Goal: Transaction & Acquisition: Purchase product/service

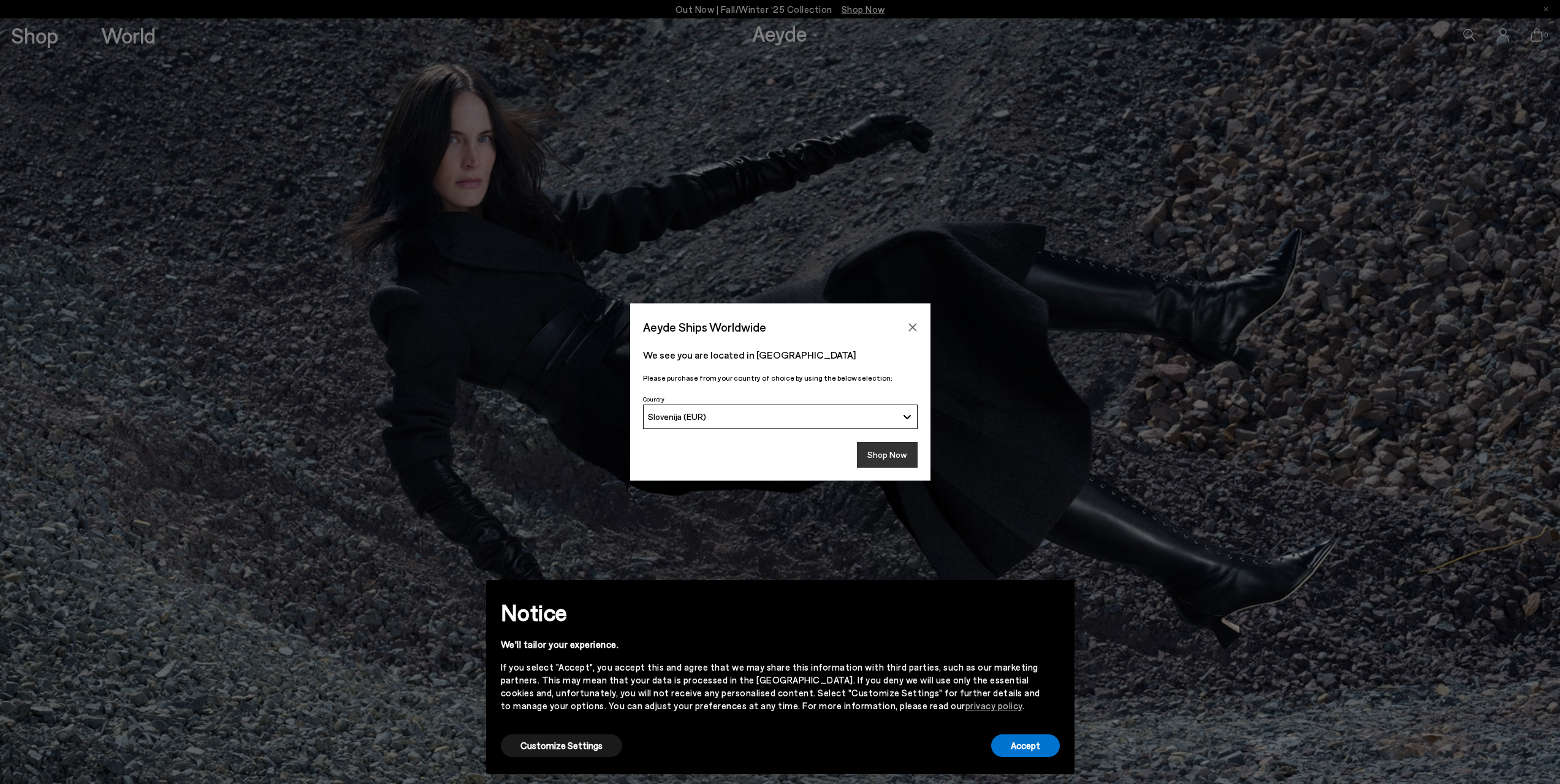
click at [887, 447] on button "Shop Now" at bounding box center [887, 454] width 61 height 25
click at [1013, 750] on button "Accept" at bounding box center [1025, 745] width 69 height 23
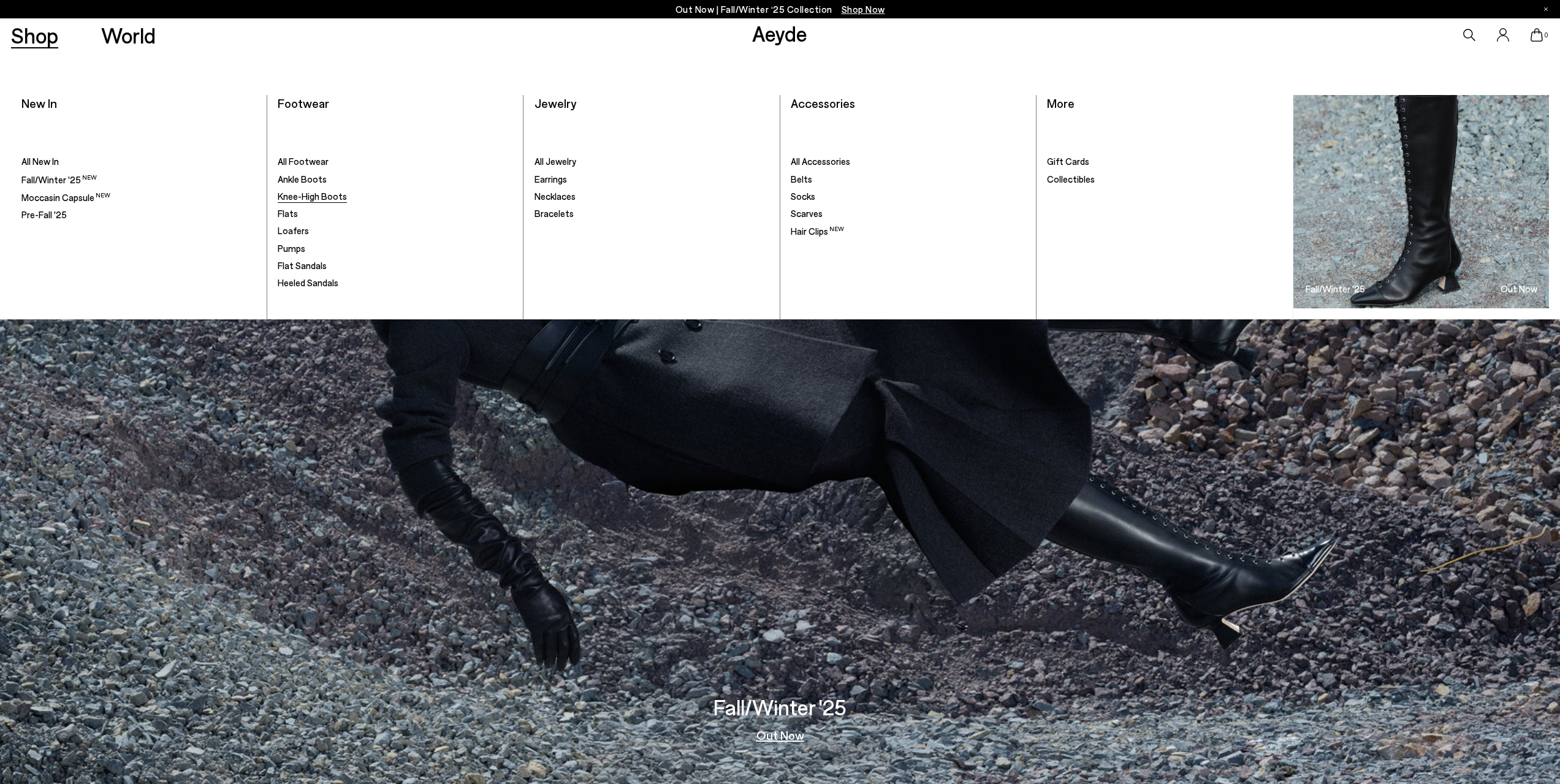
click at [306, 198] on span "Knee-High Boots" at bounding box center [312, 195] width 69 height 11
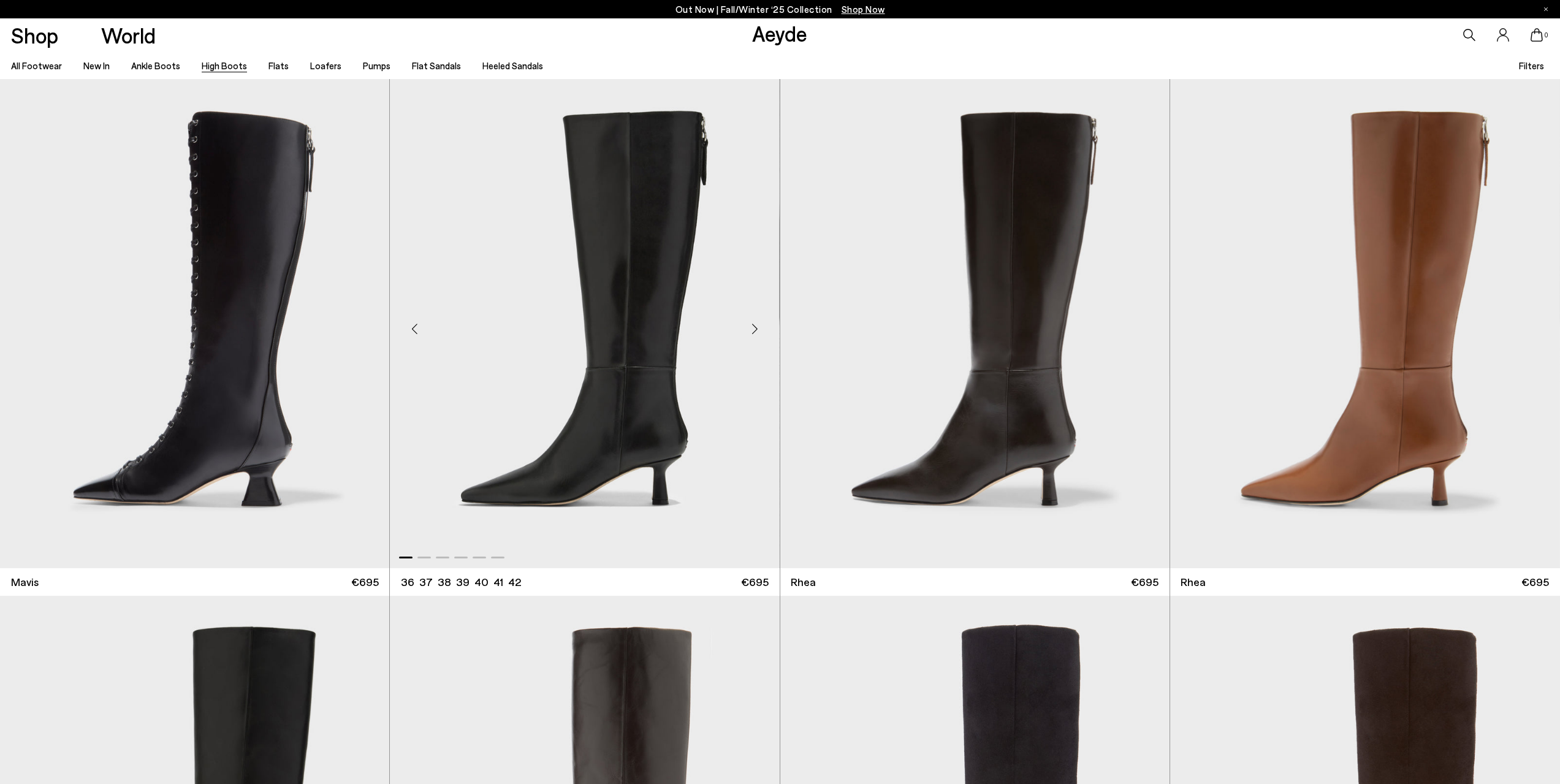
click at [753, 330] on div "Next slide" at bounding box center [755, 328] width 37 height 37
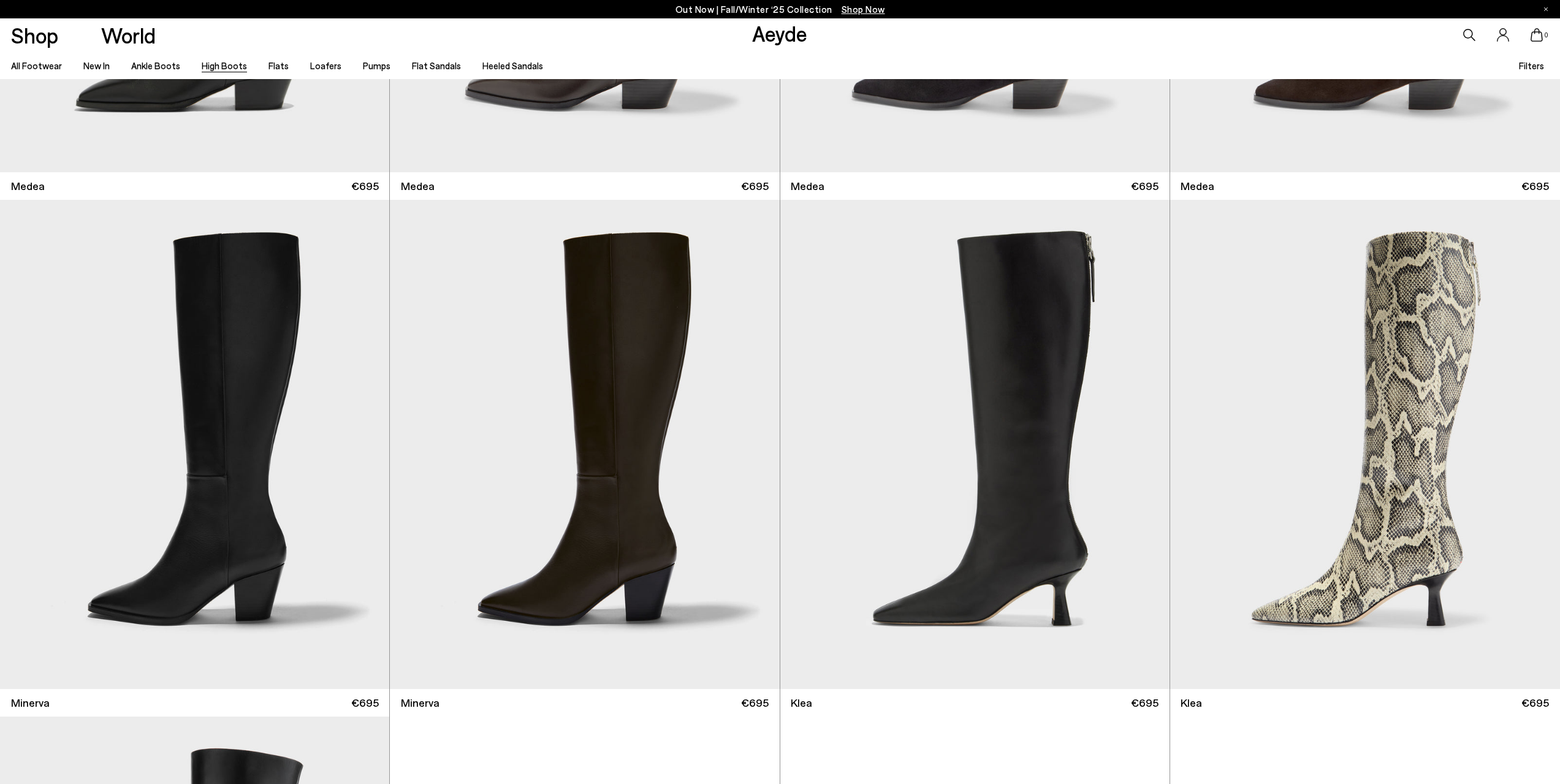
scroll to position [919, 0]
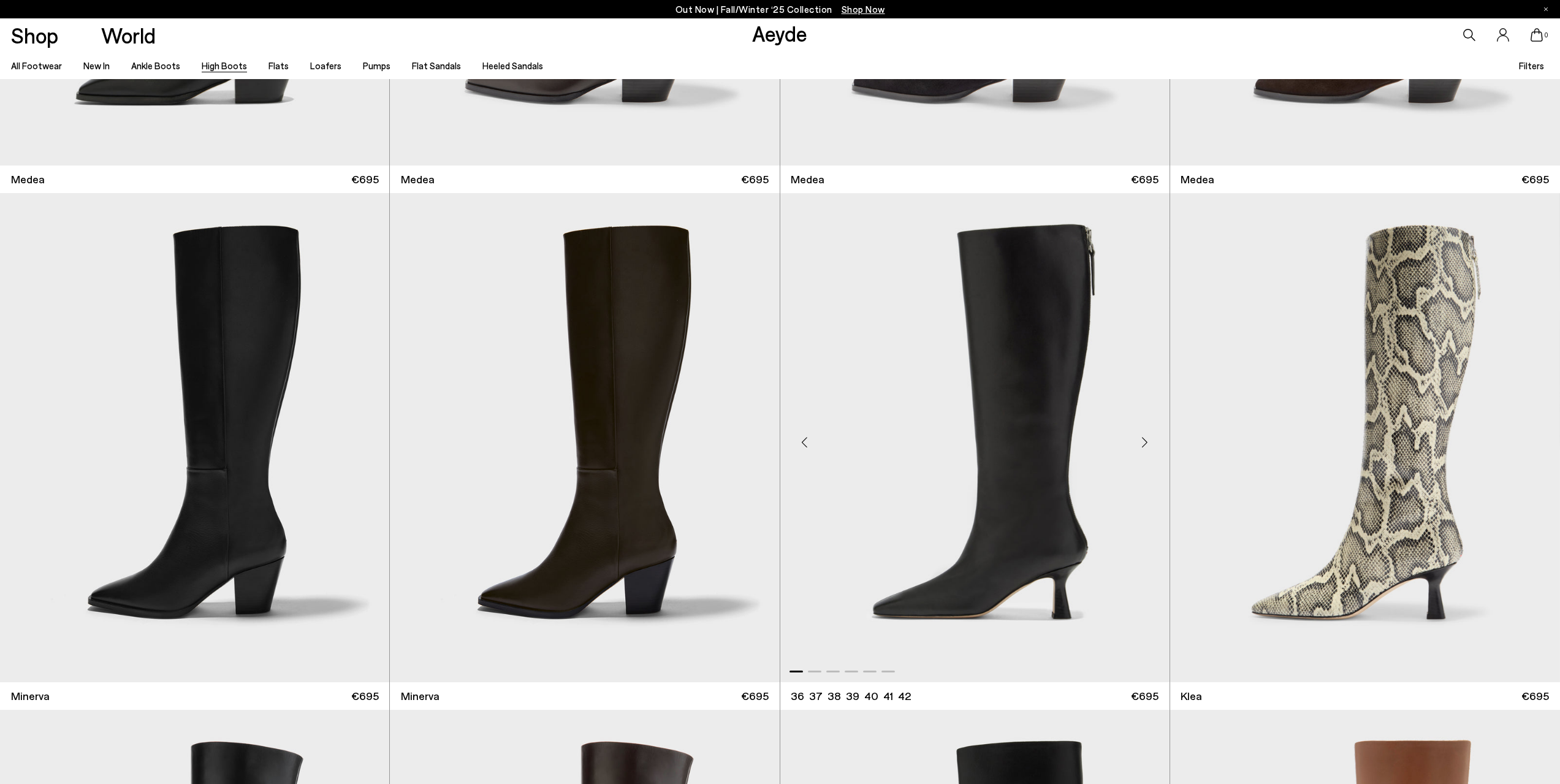
click at [1143, 441] on div "Next slide" at bounding box center [1145, 442] width 37 height 37
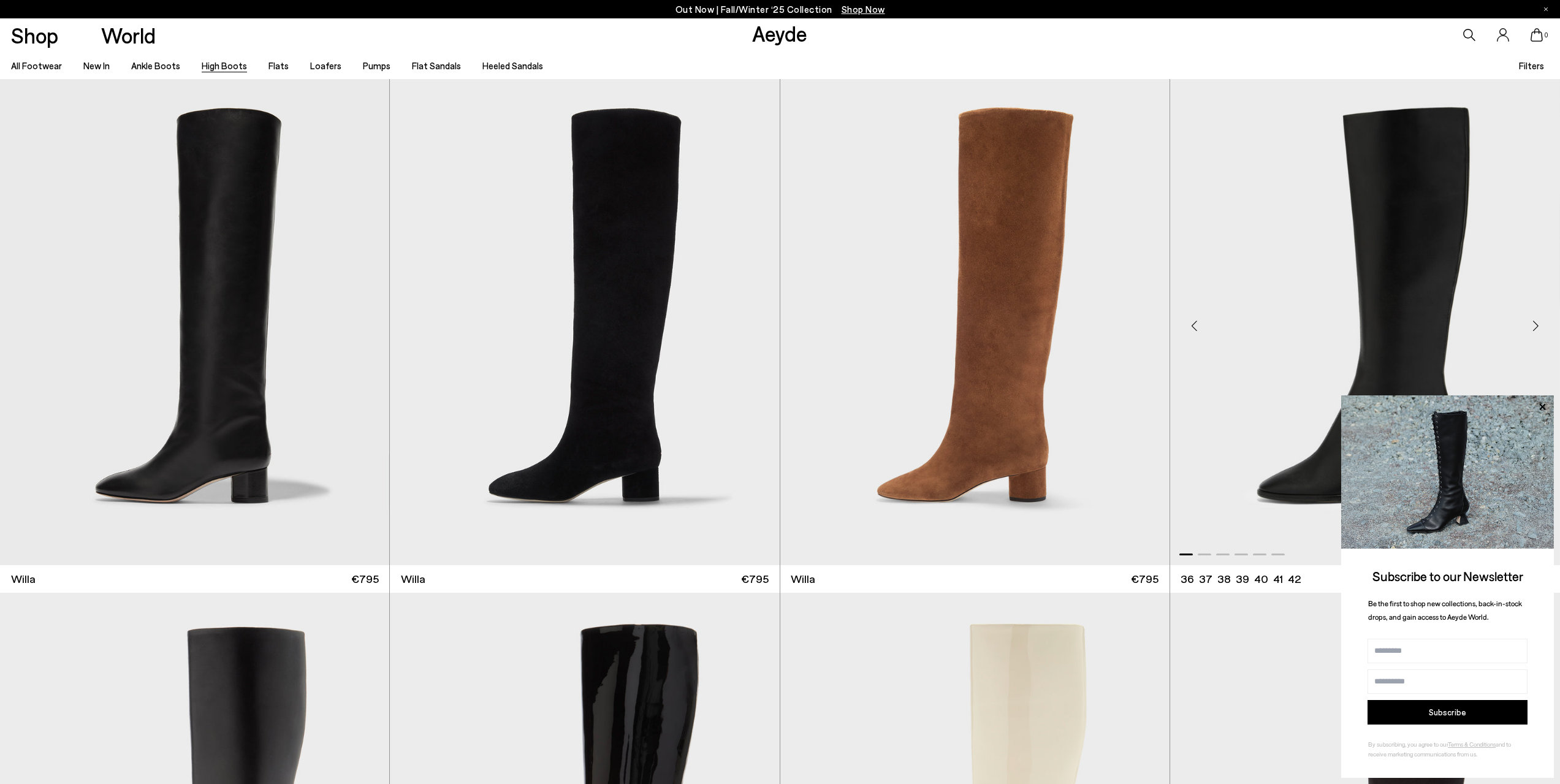
scroll to position [2022, 0]
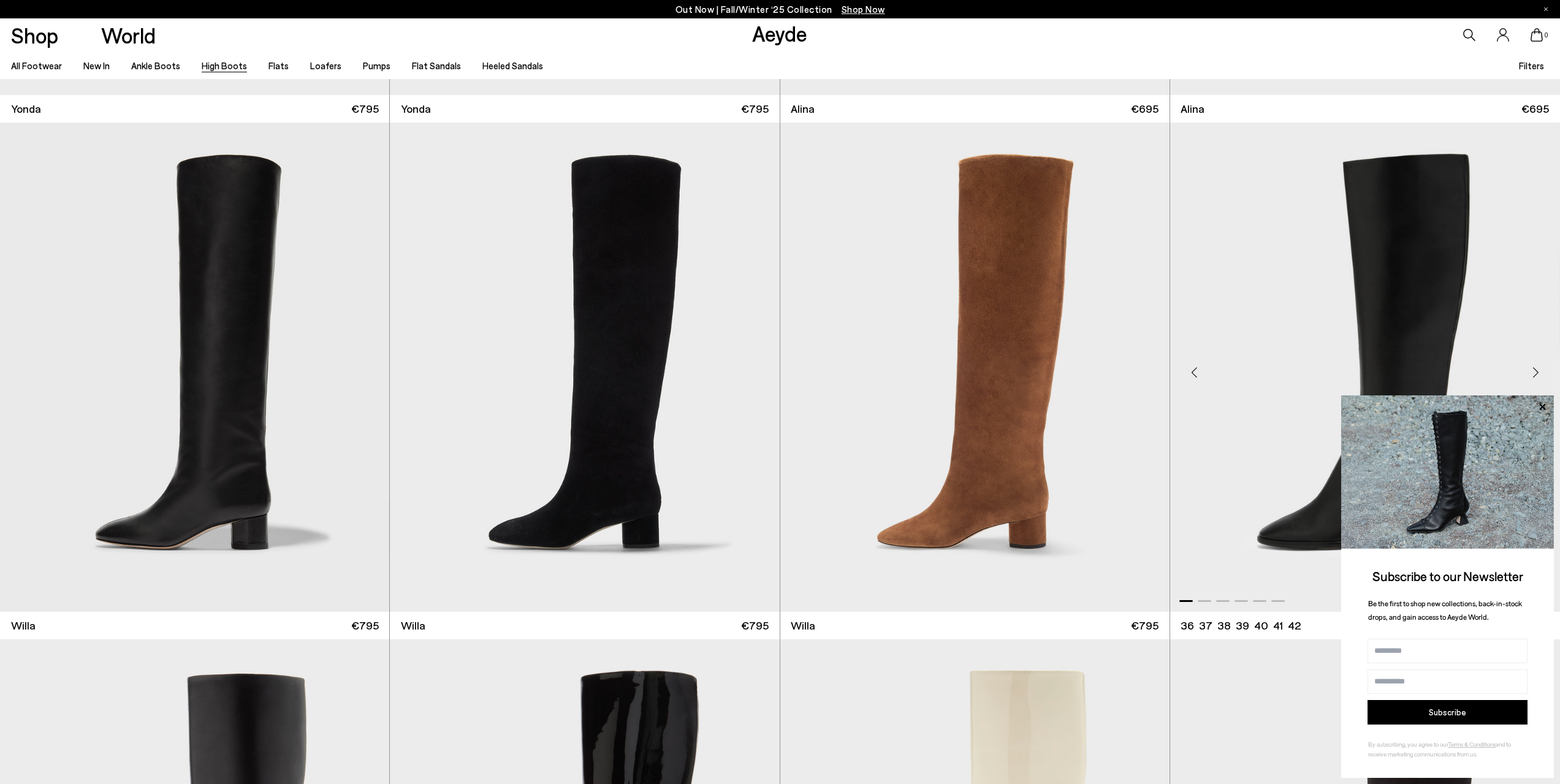
click at [1534, 368] on div "Next slide" at bounding box center [1535, 371] width 37 height 37
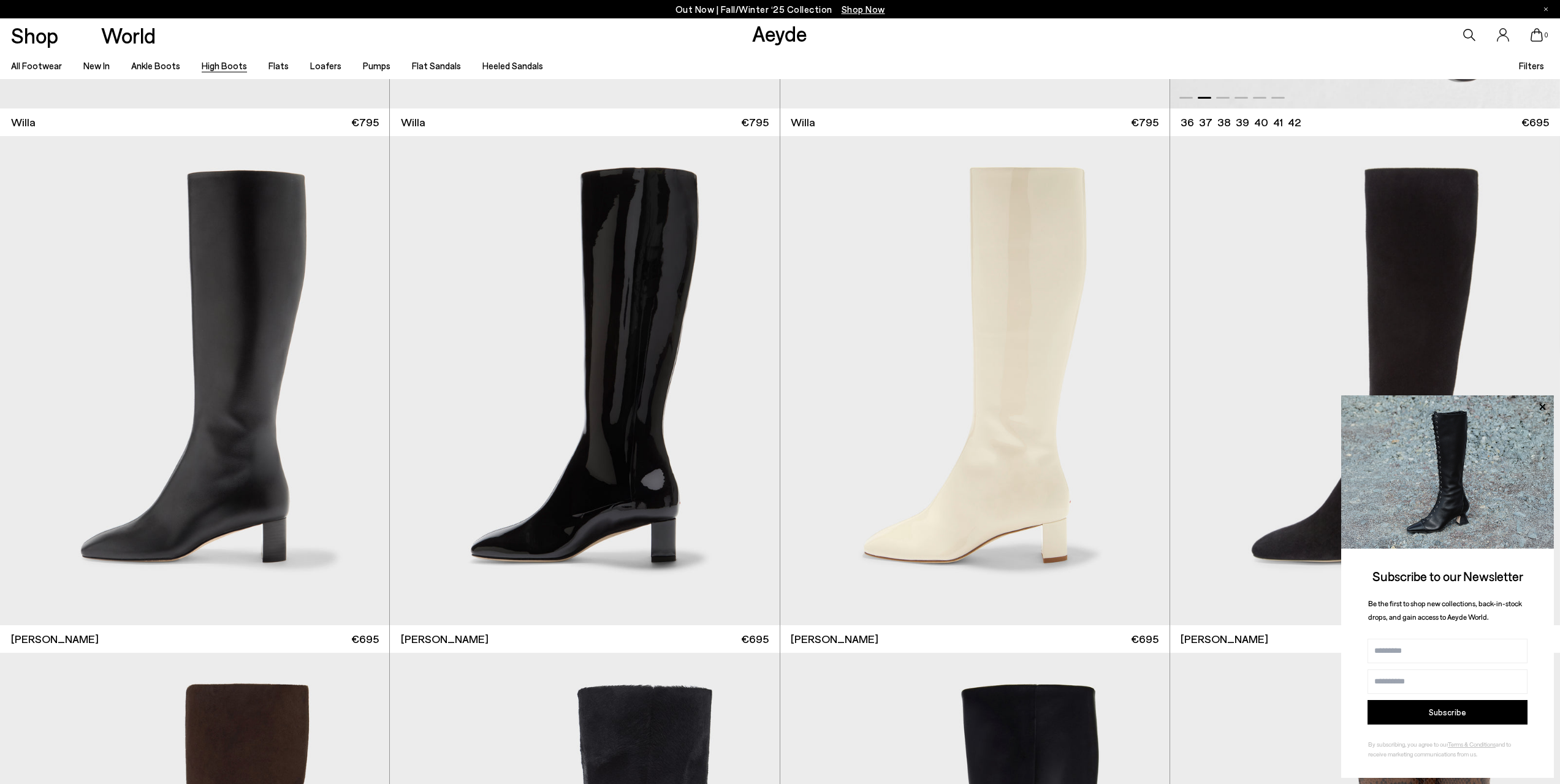
scroll to position [2574, 0]
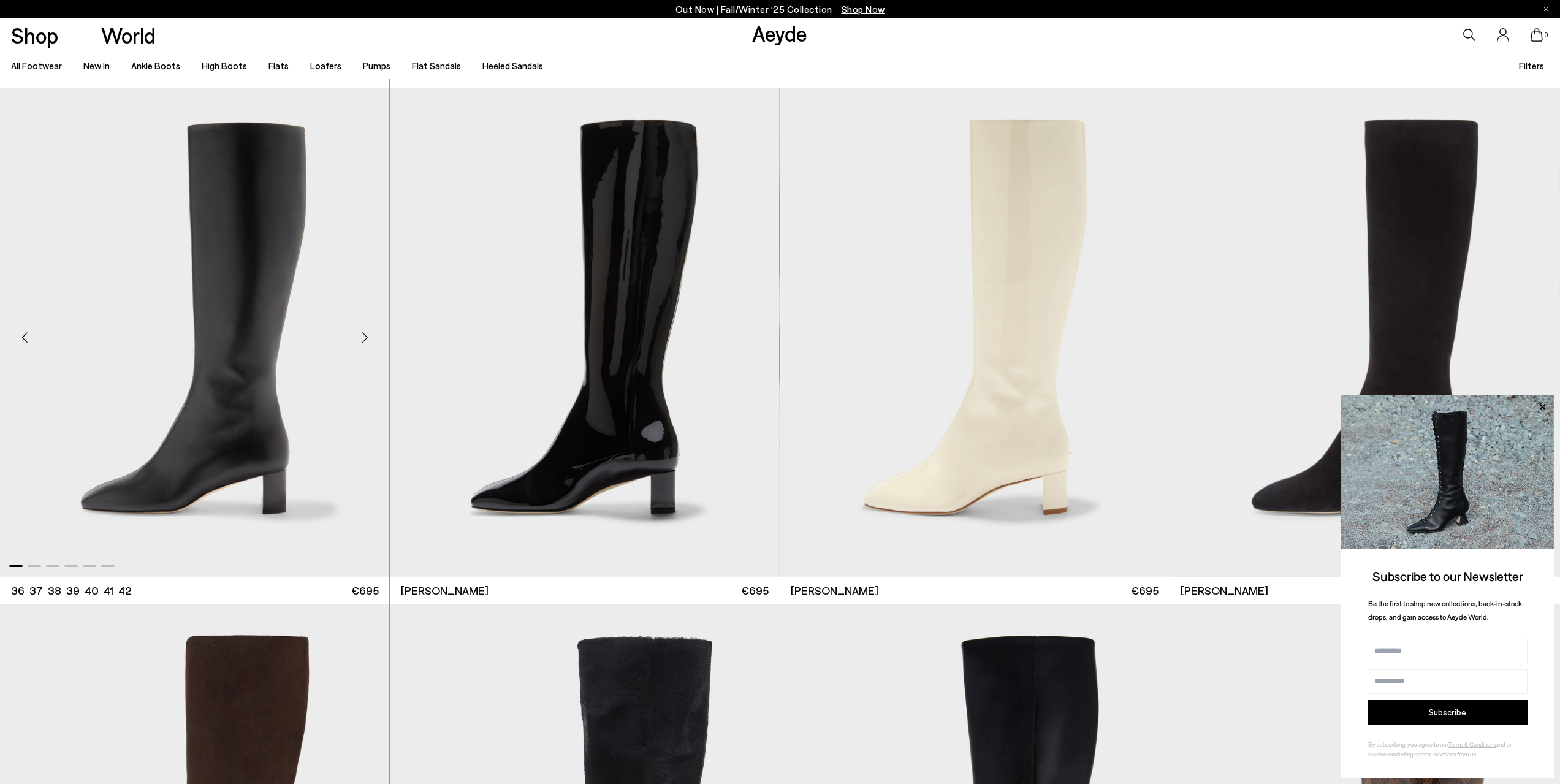
click at [365, 332] on div "Next slide" at bounding box center [364, 337] width 37 height 37
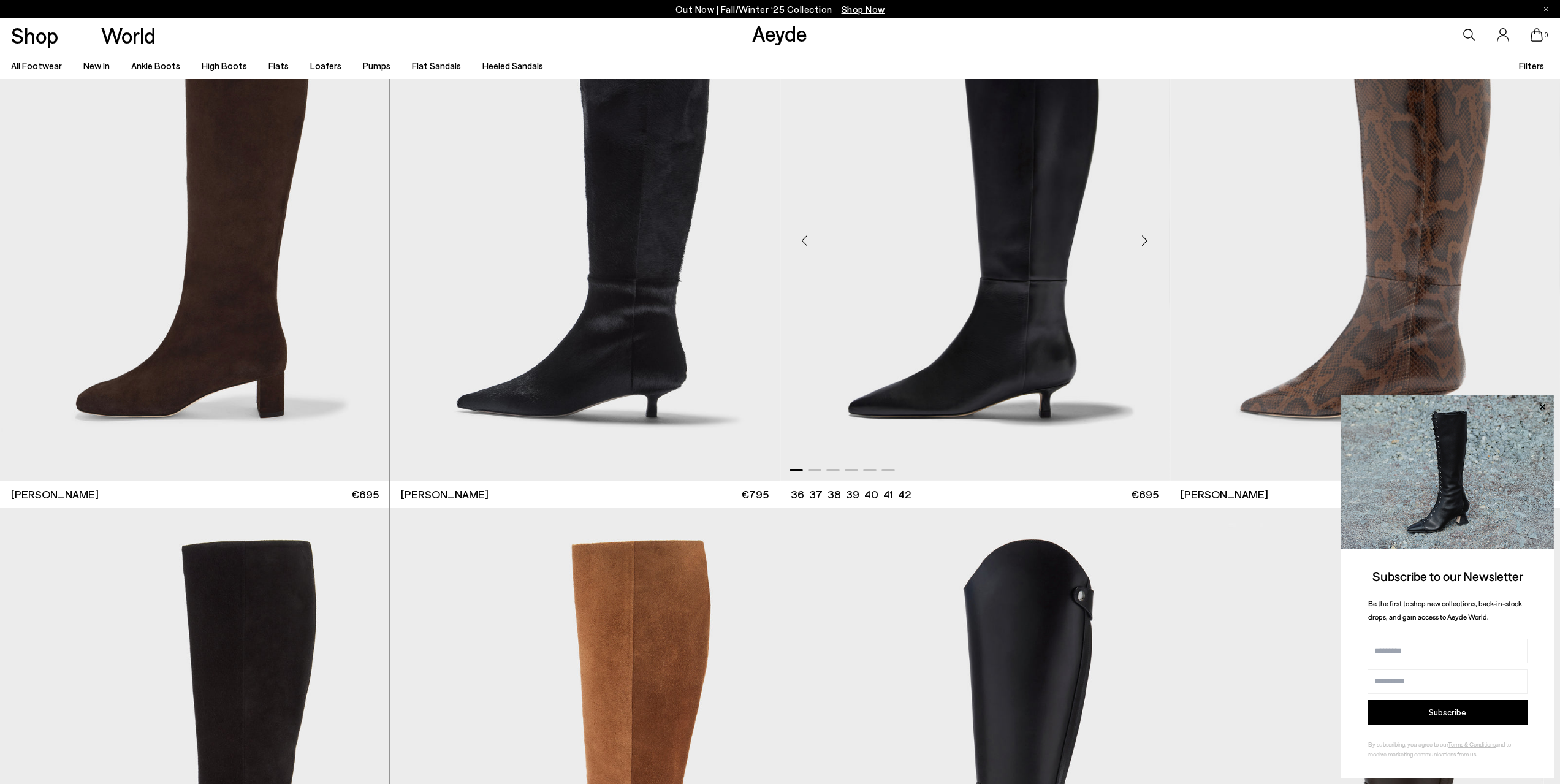
scroll to position [3064, 0]
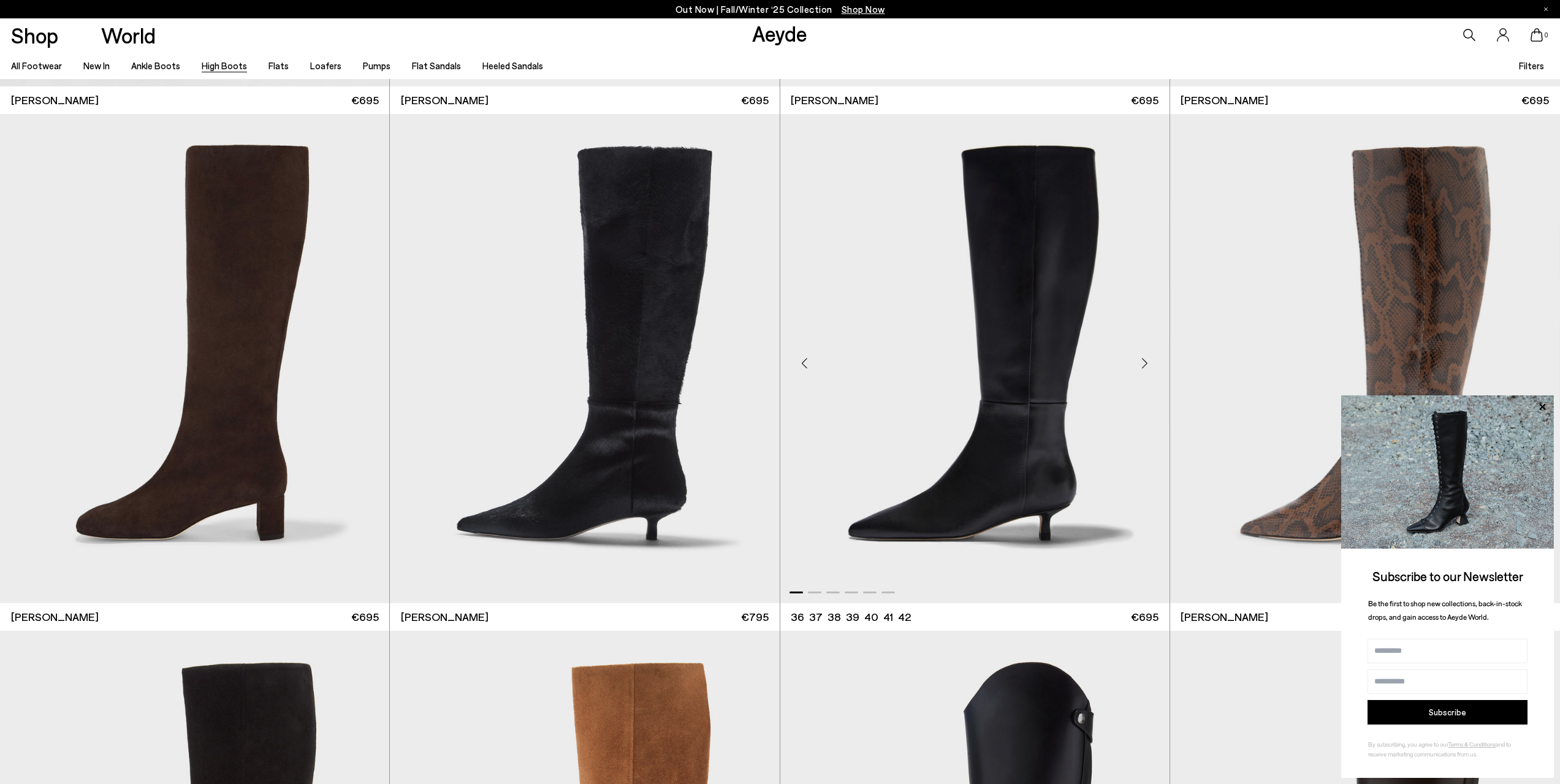
click at [1143, 366] on div "Next slide" at bounding box center [1145, 363] width 37 height 37
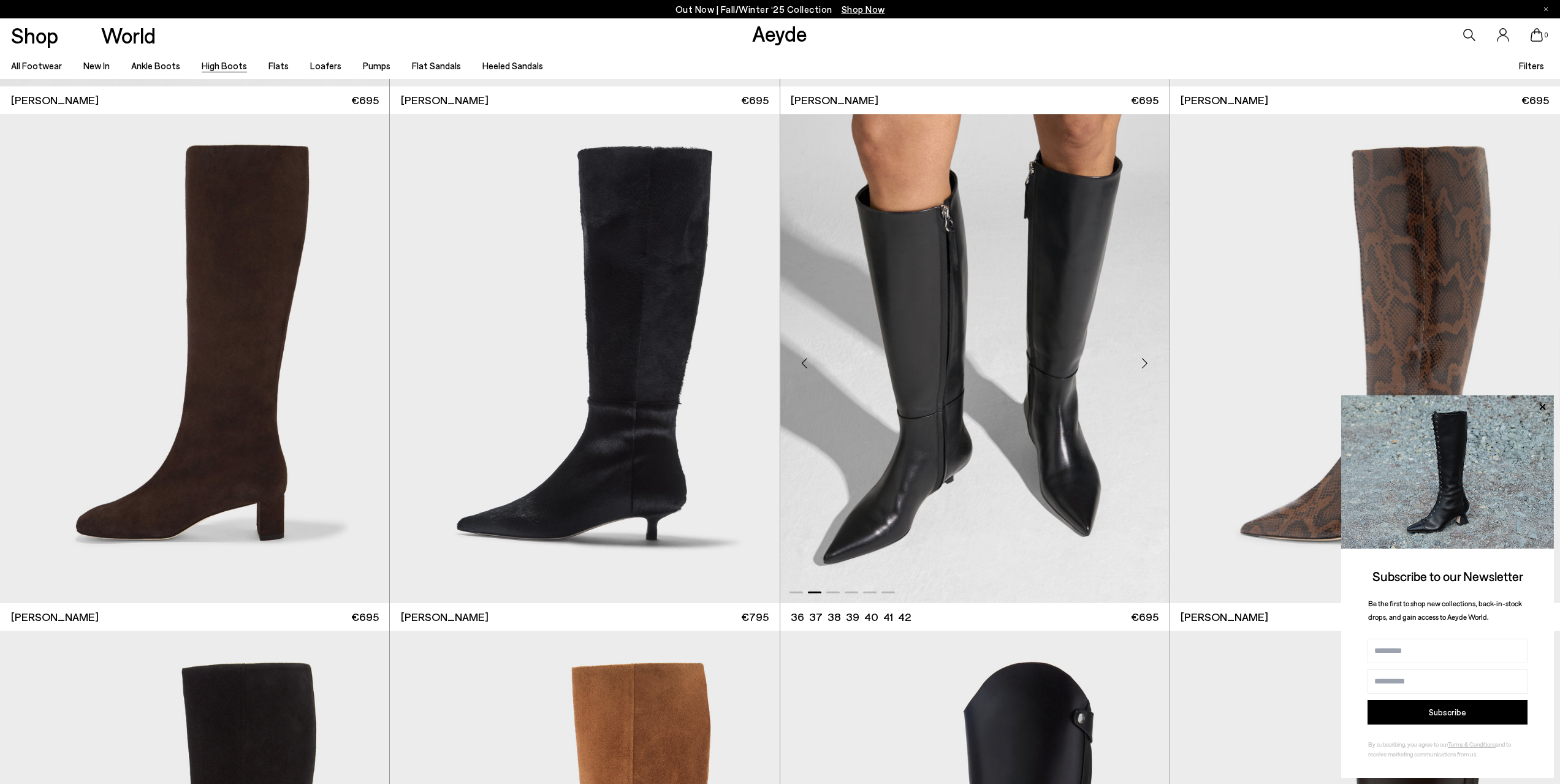
click at [1143, 366] on div "Next slide" at bounding box center [1145, 363] width 37 height 37
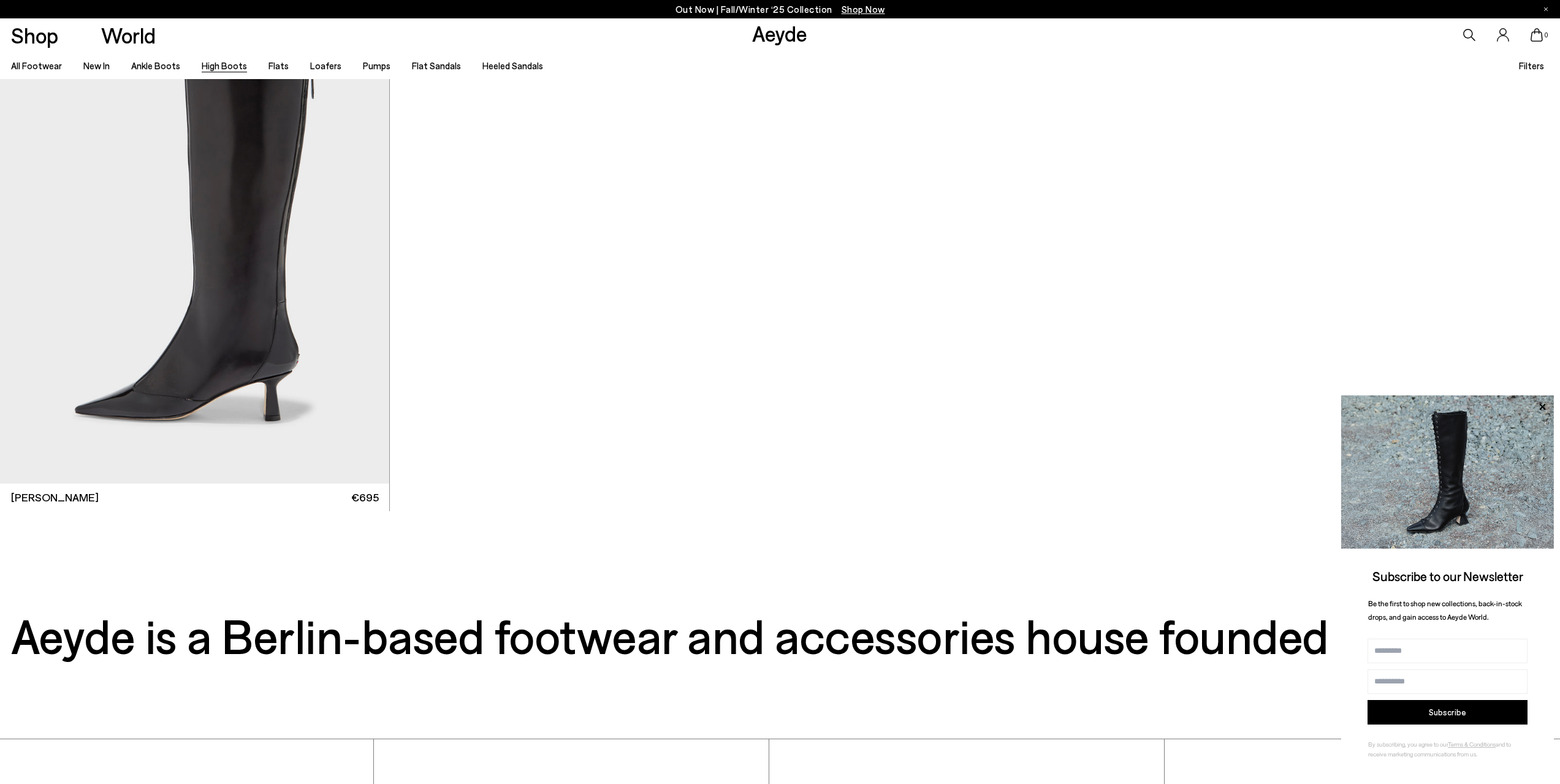
scroll to position [5271, 0]
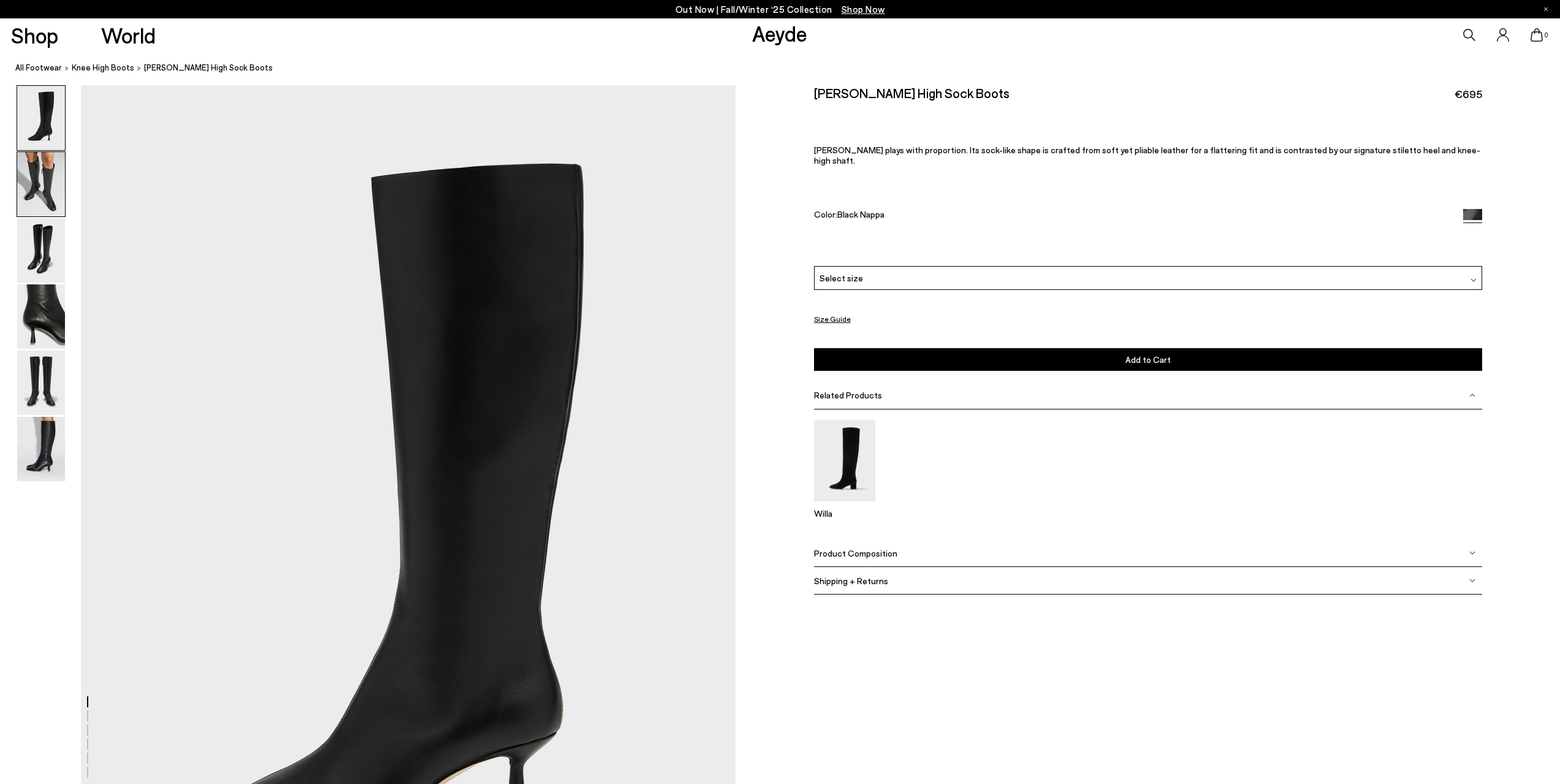
click at [46, 172] on img at bounding box center [41, 184] width 48 height 64
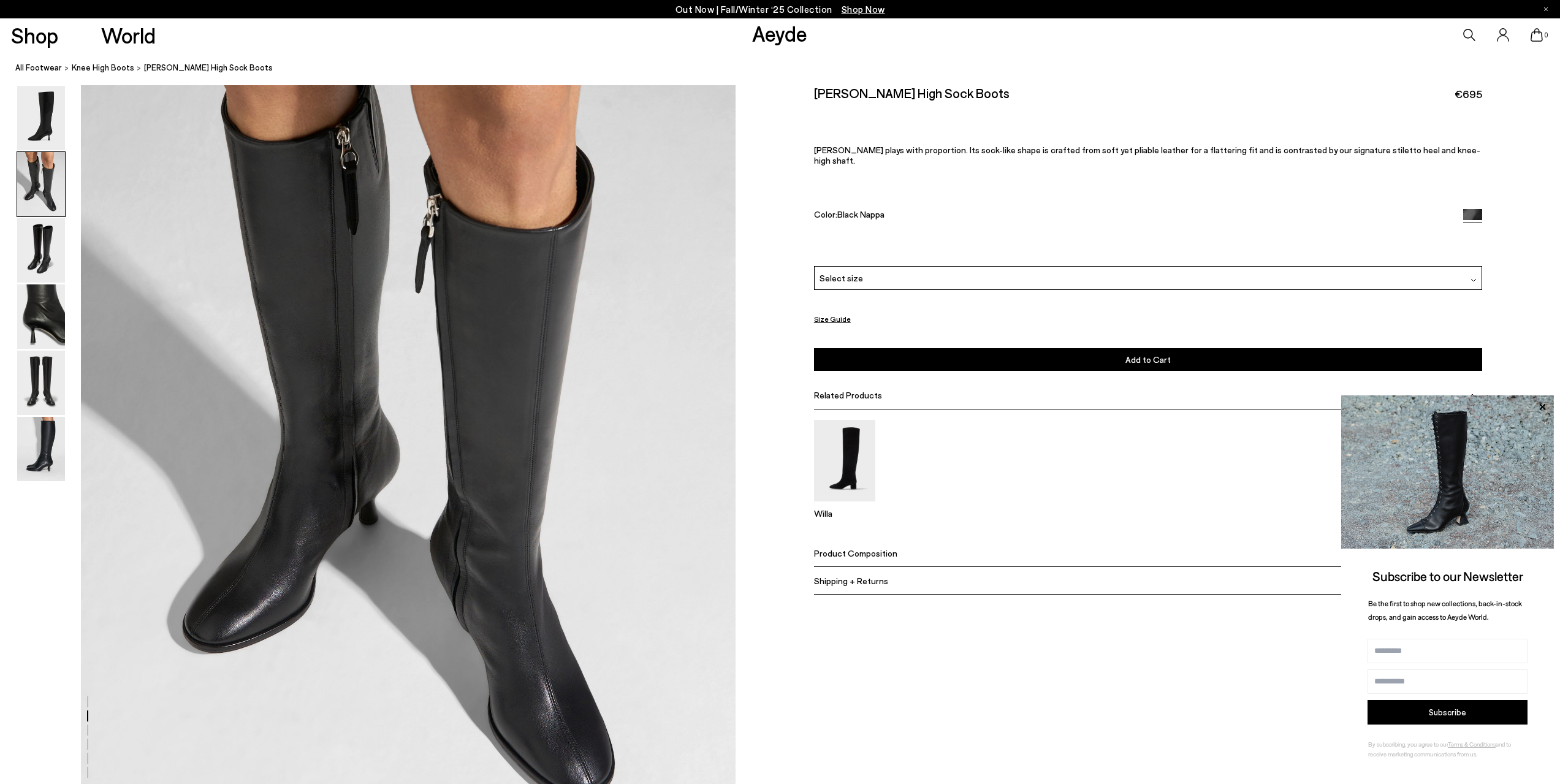
scroll to position [999, 0]
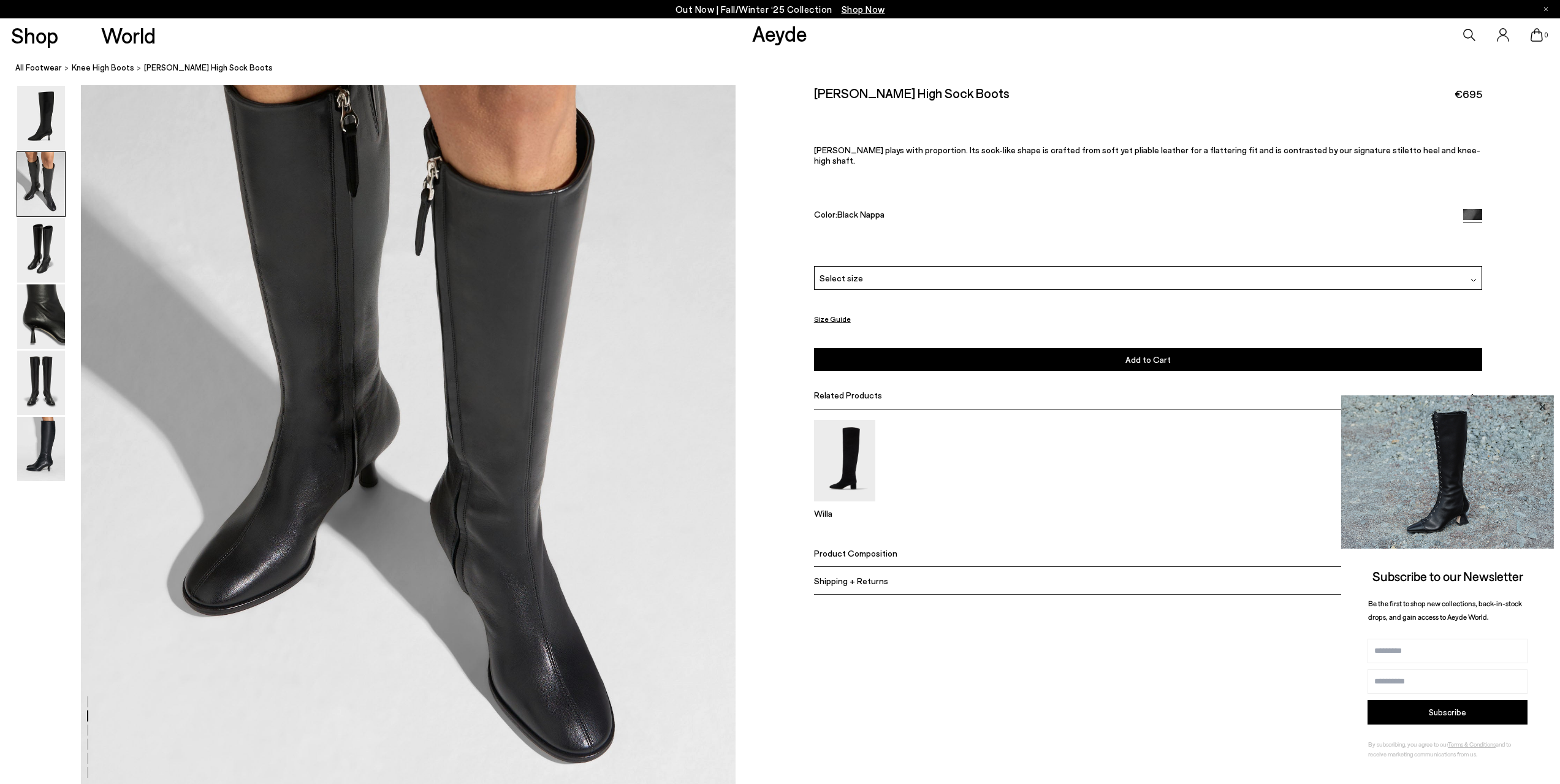
click at [1544, 408] on icon at bounding box center [1541, 406] width 6 height 6
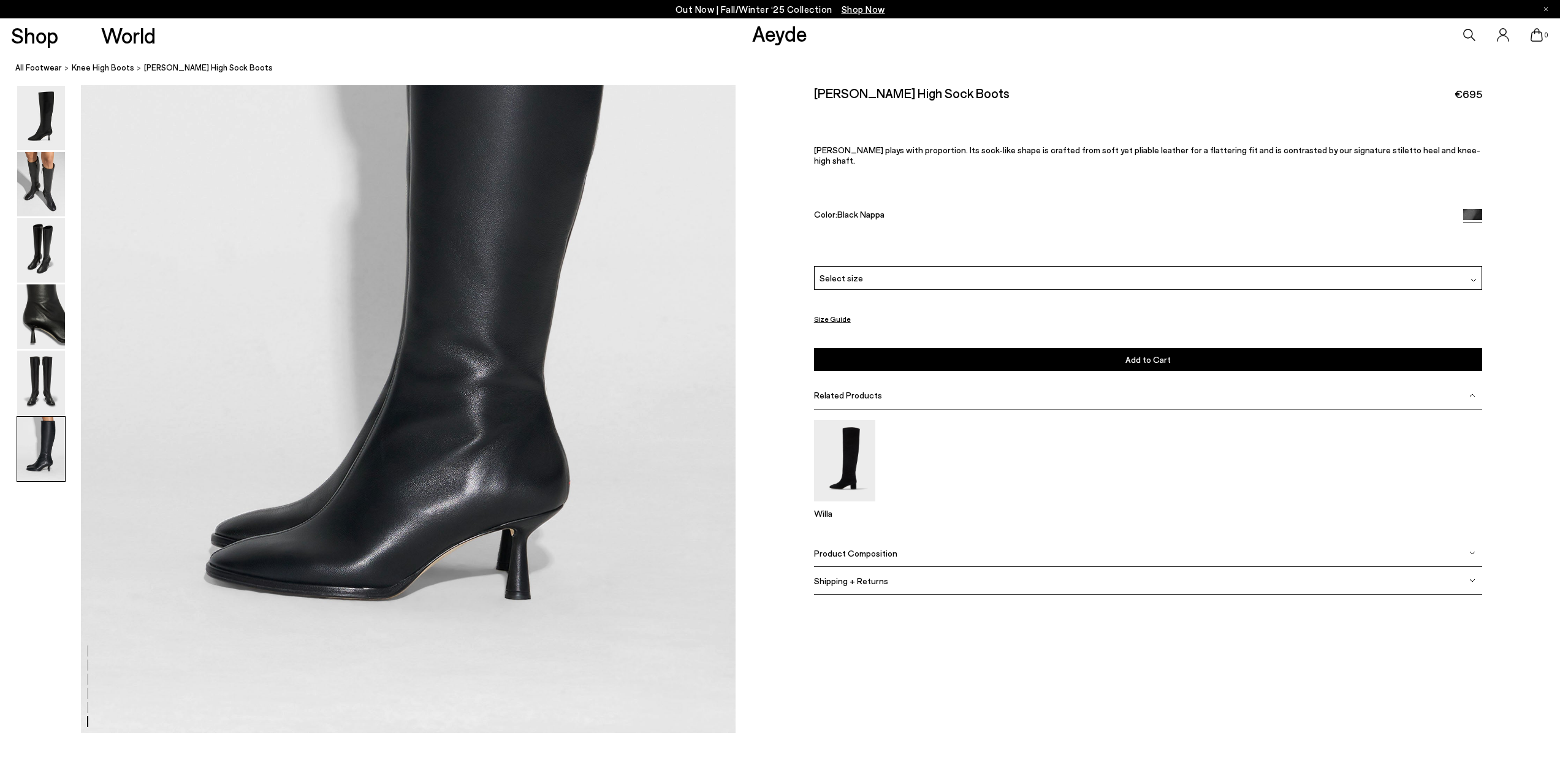
scroll to position [4615, 0]
